Goal: Task Accomplishment & Management: Complete application form

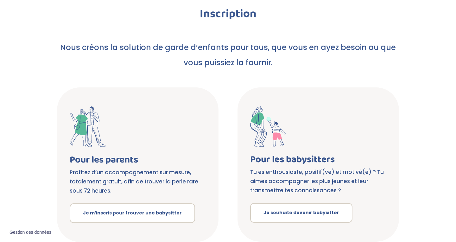
scroll to position [72, 0]
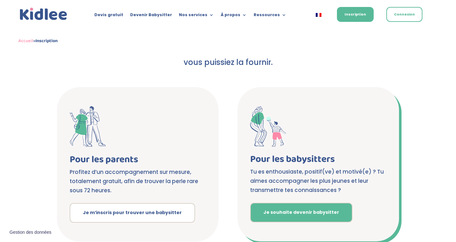
click at [288, 203] on link "Je souhaite devenir babysitter" at bounding box center [301, 212] width 102 height 20
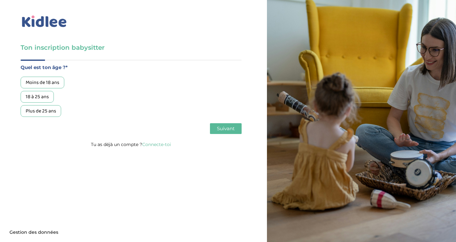
click at [48, 99] on div "18 à 25 ans" at bounding box center [37, 97] width 33 height 12
click at [217, 128] on span "Suivant" at bounding box center [226, 128] width 18 height 6
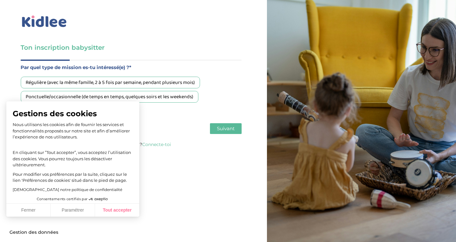
click at [119, 211] on button "Tout accepter" at bounding box center [117, 209] width 44 height 13
checkbox input "true"
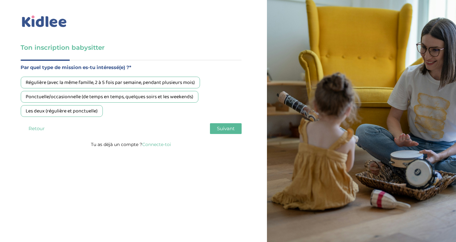
click at [91, 109] on div "Les deux (régulière et ponctuelle)" at bounding box center [62, 111] width 82 height 12
click at [234, 129] on span "Suivant" at bounding box center [226, 128] width 18 height 6
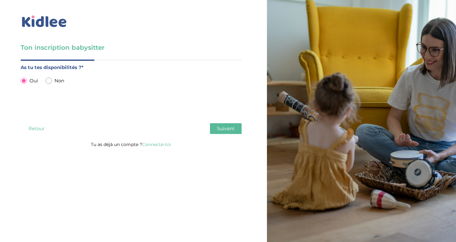
click at [39, 129] on button "Retour" at bounding box center [37, 128] width 32 height 11
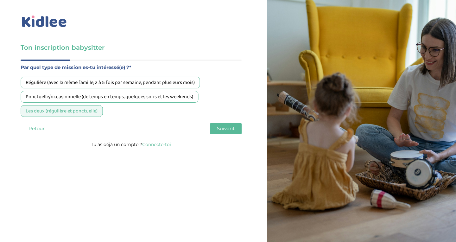
click at [98, 96] on div "Ponctuelle/occasionnelle (de temps en temps, quelques soirs et les weekends)" at bounding box center [109, 97] width 177 height 12
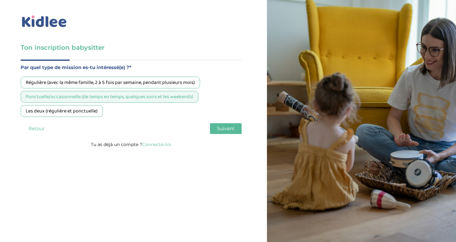
click at [221, 128] on span "Suivant" at bounding box center [226, 128] width 18 height 6
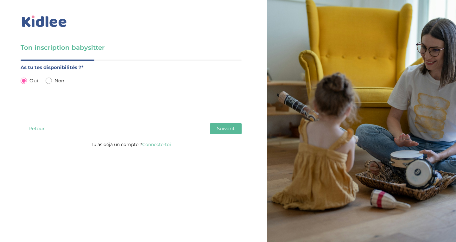
click at [221, 128] on span "Suivant" at bounding box center [226, 128] width 18 height 6
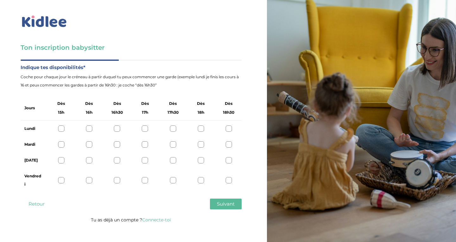
click at [201, 128] on div at bounding box center [200, 128] width 6 height 6
click at [202, 145] on div at bounding box center [200, 144] width 6 height 6
click at [201, 160] on div at bounding box center [200, 160] width 6 height 6
click at [201, 179] on div at bounding box center [200, 180] width 6 height 6
click at [229, 127] on div at bounding box center [228, 128] width 6 height 6
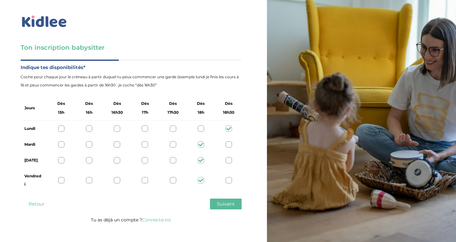
click at [229, 142] on div at bounding box center [228, 144] width 6 height 6
click at [228, 158] on div at bounding box center [228, 160] width 6 height 6
click at [229, 180] on div at bounding box center [228, 180] width 6 height 6
click at [227, 203] on span "Suivant" at bounding box center [226, 204] width 18 height 6
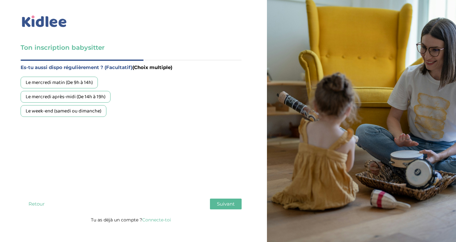
click at [92, 82] on div "Le mercredi matin (De 9h à 14h)" at bounding box center [59, 83] width 77 height 12
click at [91, 98] on div "Le mercredi après-midi (De 14h à 19h)" at bounding box center [66, 97] width 90 height 12
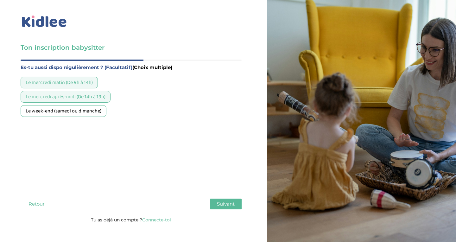
click at [91, 109] on div "Le week-end (samedi ou dimanche)" at bounding box center [64, 111] width 86 height 12
click at [222, 206] on span "Suivant" at bounding box center [226, 204] width 18 height 6
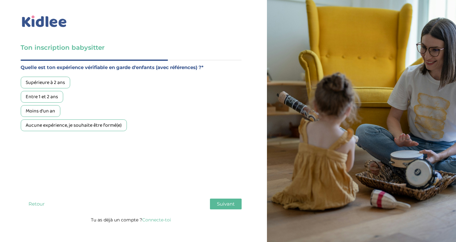
click at [56, 96] on div "Entre 1 et 2 ans" at bounding box center [42, 97] width 42 height 12
click at [56, 78] on div "Supérieure à 2 ans" at bounding box center [45, 83] width 49 height 12
click at [56, 99] on div "Entre 1 et 2 ans" at bounding box center [42, 97] width 42 height 12
click at [56, 84] on div "Supérieure à 2 ans" at bounding box center [45, 83] width 49 height 12
click at [225, 207] on span "Suivant" at bounding box center [226, 204] width 18 height 6
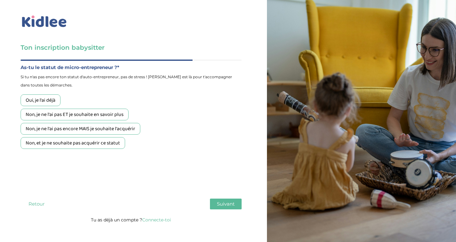
click at [82, 115] on div "Non, je ne l'ai pas ET je souhaite en savoir plus" at bounding box center [75, 115] width 108 height 12
click at [119, 128] on div "Non, je ne l'ai pas encore MAIS je souhaite l'acquérir" at bounding box center [81, 129] width 120 height 12
click at [113, 115] on div "Non, je ne l'ai pas ET je souhaite en savoir plus" at bounding box center [75, 115] width 108 height 12
click at [216, 204] on button "Suivant" at bounding box center [226, 203] width 32 height 11
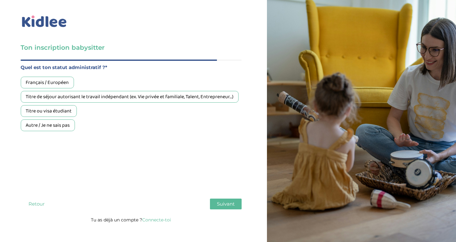
click at [43, 204] on button "Retour" at bounding box center [37, 203] width 32 height 11
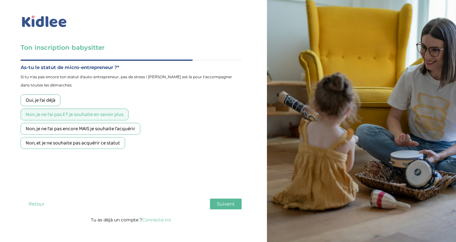
click at [231, 204] on span "Suivant" at bounding box center [226, 204] width 18 height 6
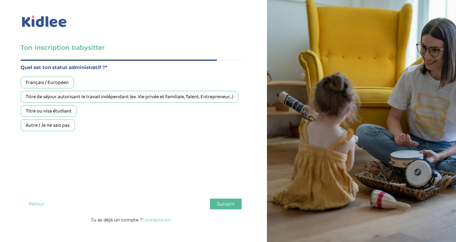
click at [69, 87] on div "Français / Européen" at bounding box center [47, 83] width 53 height 12
click at [227, 200] on button "Suivant" at bounding box center [226, 203] width 32 height 11
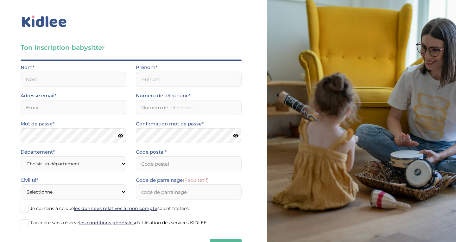
click at [67, 90] on div "Nom*" at bounding box center [73, 77] width 115 height 28
type input "Cauchois"
type input "a"
type input "Adèle"
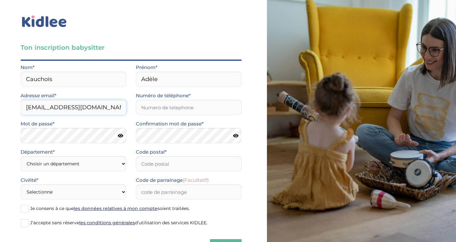
type input "[EMAIL_ADDRESS][DOMAIN_NAME]"
type input "0667821090"
click at [122, 137] on icon at bounding box center [120, 135] width 5 height 5
select select "75"
click at [184, 163] on input "Code postal*" at bounding box center [189, 163] width 106 height 15
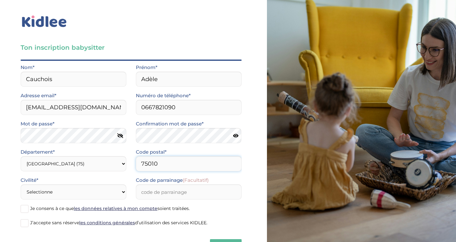
type input "75010"
select select "1"
